Goal: Browse casually

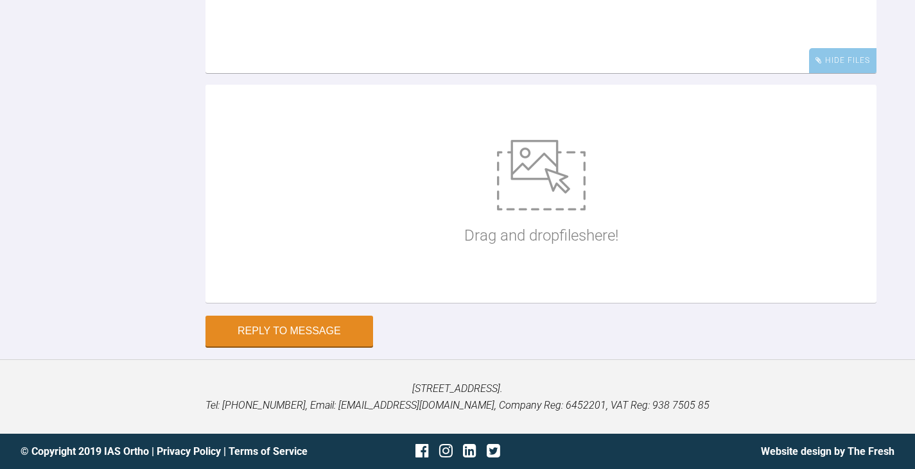
scroll to position [16347, 0]
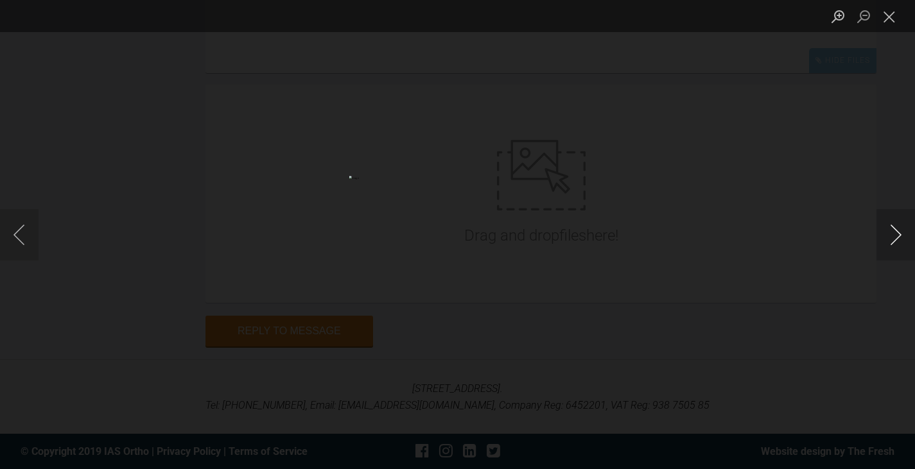
click at [899, 234] on button "Next image" at bounding box center [895, 234] width 39 height 51
click at [900, 234] on button "Next image" at bounding box center [895, 234] width 39 height 51
click at [899, 234] on button "Next image" at bounding box center [895, 234] width 39 height 51
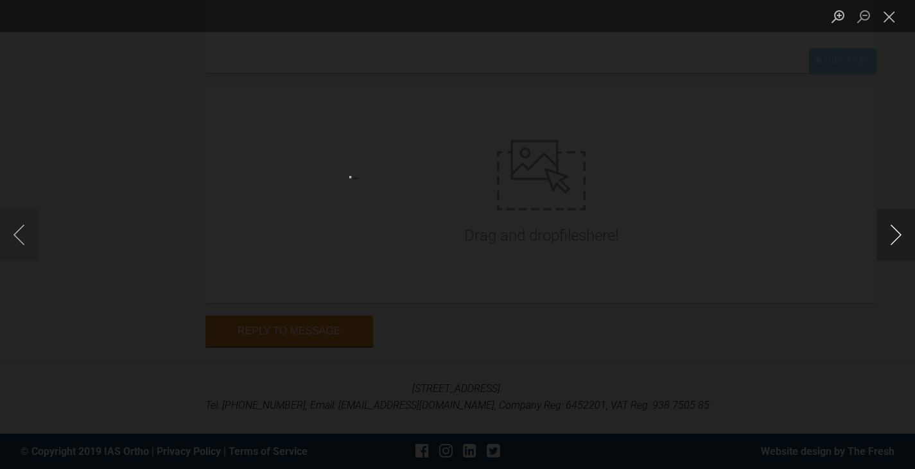
click at [894, 232] on button "Next image" at bounding box center [895, 234] width 39 height 51
click at [892, 231] on button "Next image" at bounding box center [895, 234] width 39 height 51
click at [891, 227] on button "Next image" at bounding box center [895, 234] width 39 height 51
click at [894, 238] on button "Next image" at bounding box center [895, 234] width 39 height 51
click at [901, 238] on button "Next image" at bounding box center [895, 234] width 39 height 51
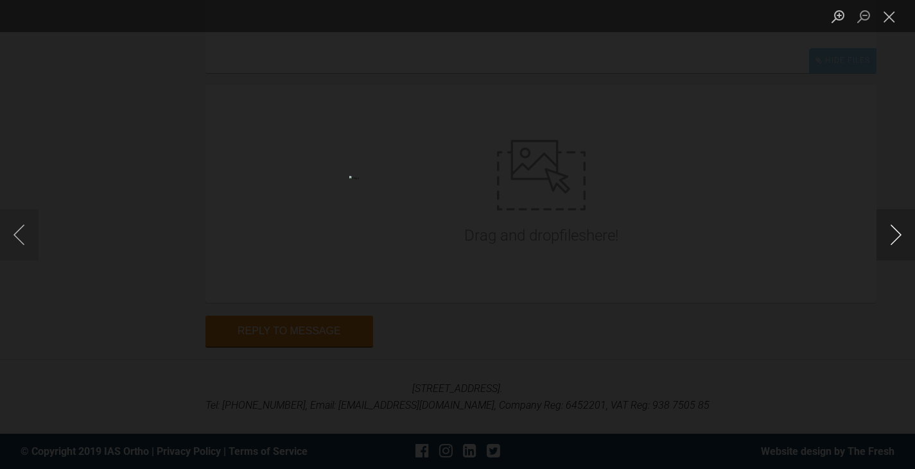
click at [896, 237] on button "Next image" at bounding box center [895, 234] width 39 height 51
click at [896, 232] on button "Next image" at bounding box center [895, 234] width 39 height 51
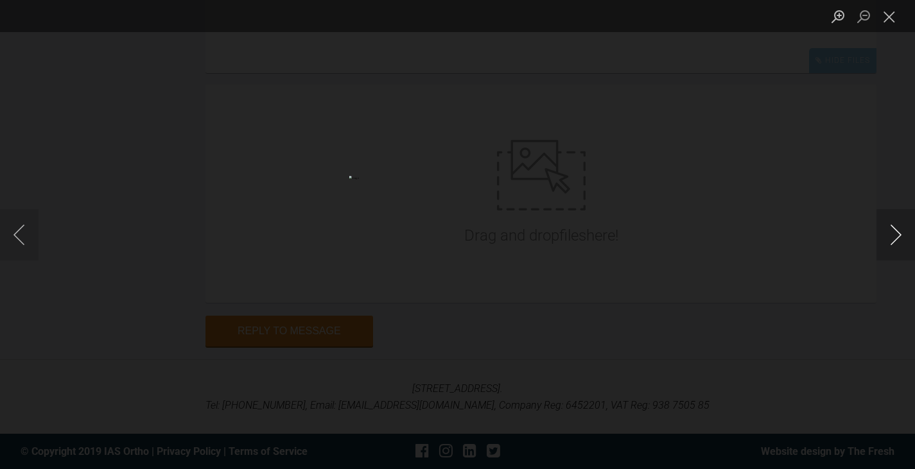
click at [896, 232] on button "Next image" at bounding box center [895, 234] width 39 height 51
click at [891, 19] on button "Close lightbox" at bounding box center [889, 16] width 26 height 22
